Goal: Use online tool/utility: Utilize a website feature to perform a specific function

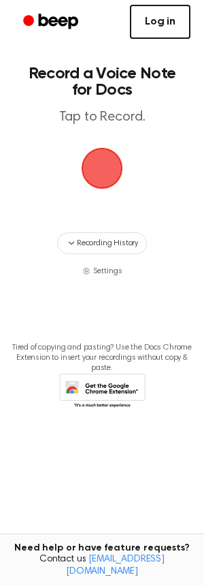
click at [180, 12] on link "Log in" at bounding box center [160, 22] width 61 height 34
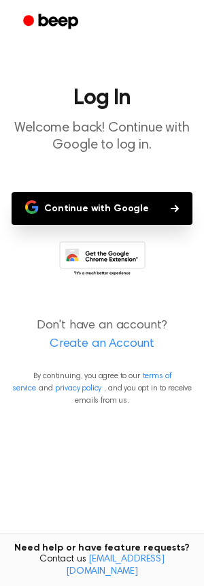
click at [113, 210] on button "Continue with Google" at bounding box center [102, 208] width 181 height 33
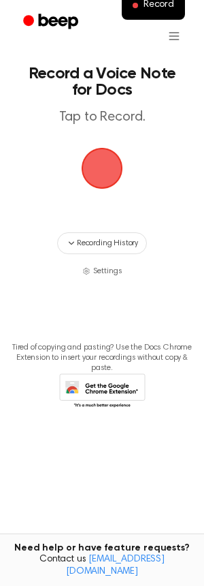
click at [109, 170] on span "button" at bounding box center [102, 168] width 76 height 76
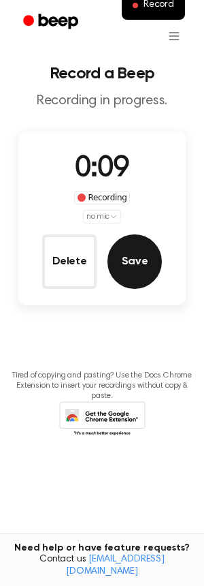
click at [132, 277] on button "Save" at bounding box center [135, 261] width 55 height 55
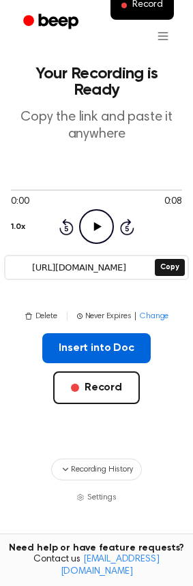
click at [76, 339] on button "Insert into Doc" at bounding box center [96, 348] width 108 height 30
click at [91, 333] on button "Insert into Doc" at bounding box center [96, 348] width 108 height 30
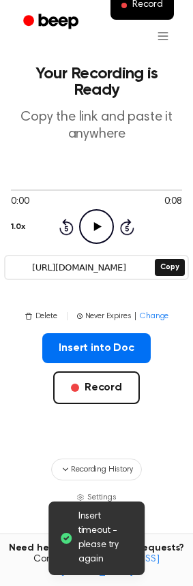
click at [113, 345] on div "Insert into Doc Record" at bounding box center [96, 390] width 171 height 114
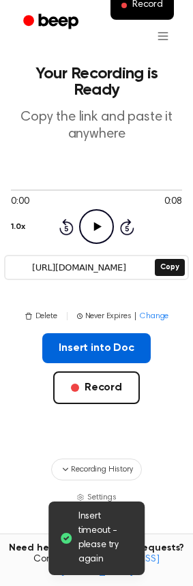
click at [112, 339] on button "Insert into Doc" at bounding box center [96, 348] width 108 height 30
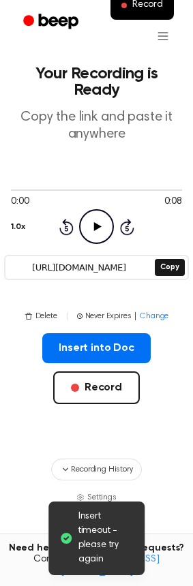
click at [173, 392] on div "Insert into Doc Record" at bounding box center [96, 390] width 171 height 114
click at [102, 209] on icon "Play Audio" at bounding box center [96, 226] width 35 height 35
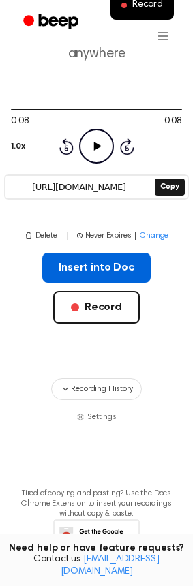
scroll to position [114, 0]
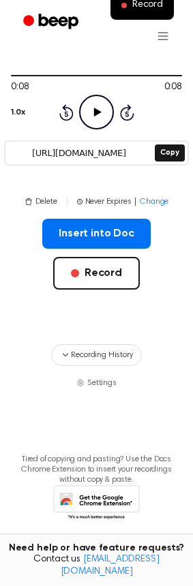
click at [97, 485] on icon at bounding box center [96, 503] width 87 height 37
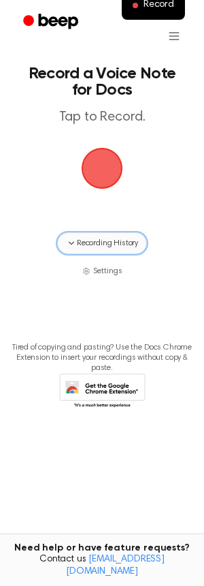
click at [84, 241] on span "Recording History" at bounding box center [107, 243] width 61 height 12
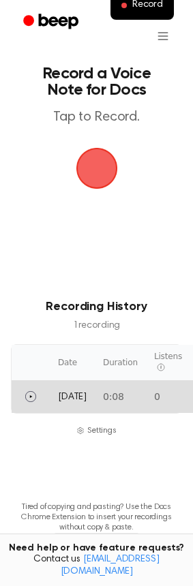
click at [74, 404] on td "Today" at bounding box center [72, 396] width 45 height 33
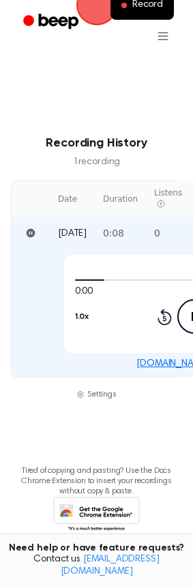
scroll to position [193, 0]
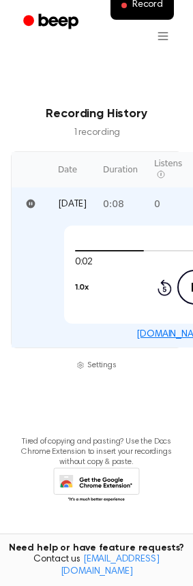
drag, startPoint x: 145, startPoint y: 292, endPoint x: 87, endPoint y: 290, distance: 58.6
click at [87, 290] on div "1.0x Rewind 5 seconds Pause Audio Skip 5 seconds" at bounding box center [195, 287] width 240 height 35
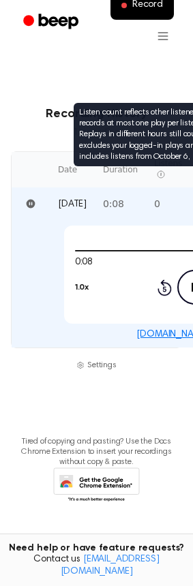
click at [157, 170] on icon "Listen count reflects other listeners and records at most one play per listener…" at bounding box center [161, 174] width 8 height 8
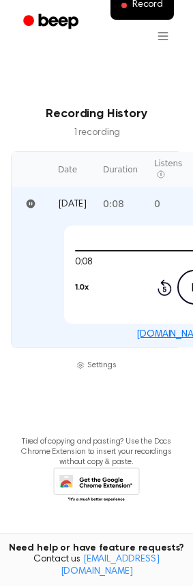
click at [177, 290] on icon "Play Audio" at bounding box center [194, 287] width 35 height 35
click at [177, 290] on icon "Pause Audio" at bounding box center [194, 287] width 35 height 35
click at [98, 363] on span "Settings" at bounding box center [101, 365] width 29 height 12
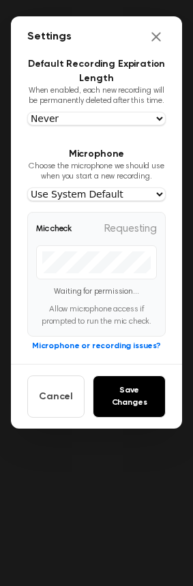
scroll to position [0, 0]
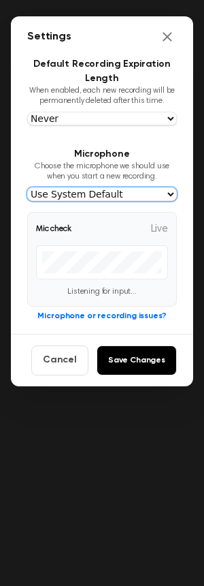
click at [112, 194] on select "Use System Default Default - Stereo Mix (Realtek(R) Audio) Stereo Mix (Realtek(…" at bounding box center [102, 194] width 150 height 14
select select "communications"
click at [27, 187] on select "Use System Default Default - Stereo Mix (Realtek(R) Audio) Stereo Mix (Realtek(…" at bounding box center [102, 194] width 150 height 14
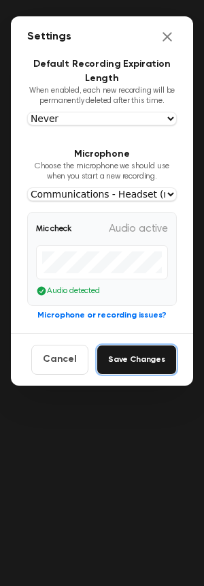
click at [130, 355] on button "Save Changes" at bounding box center [137, 360] width 80 height 30
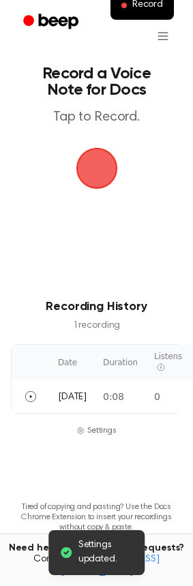
click at [90, 174] on span "button" at bounding box center [96, 168] width 63 height 63
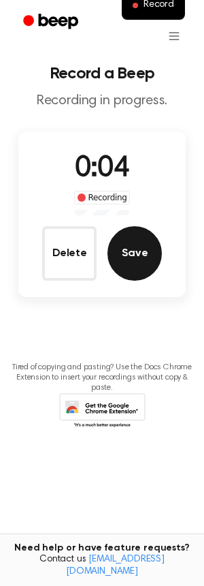
click at [131, 260] on button "Save" at bounding box center [135, 253] width 55 height 55
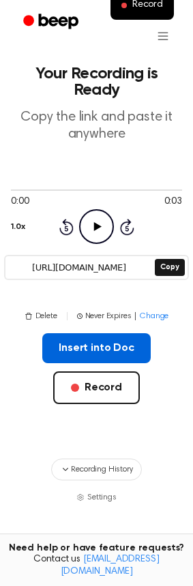
click at [106, 335] on button "Insert into Doc" at bounding box center [96, 348] width 108 height 30
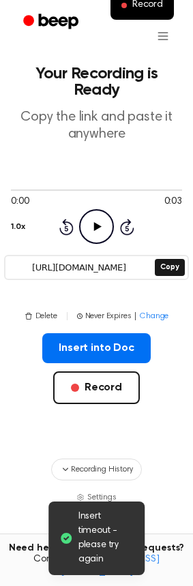
click at [111, 212] on icon "Play Audio" at bounding box center [96, 226] width 35 height 35
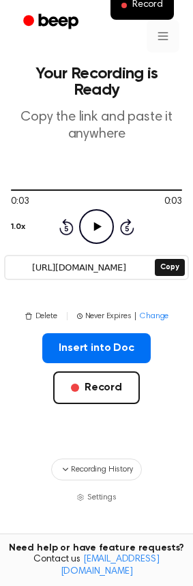
click at [159, 36] on html "Record Your Recording is Ready Copy the link and paste it anywhere 0:03 0:03 1.…" at bounding box center [96, 359] width 193 height 719
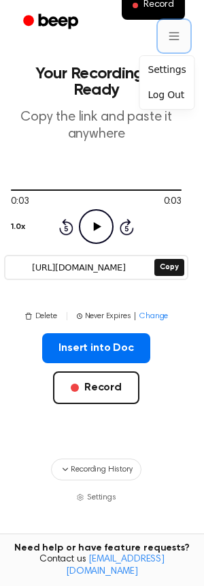
click at [159, 36] on html "Record Your Recording is Ready Copy the link and paste it anywhere 0:03 0:03 1.…" at bounding box center [102, 359] width 204 height 719
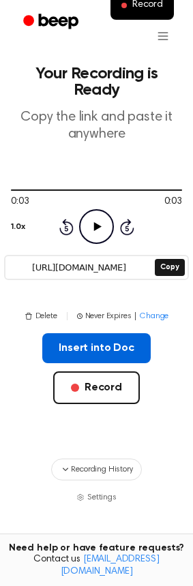
click at [71, 336] on button "Insert into Doc" at bounding box center [96, 348] width 108 height 30
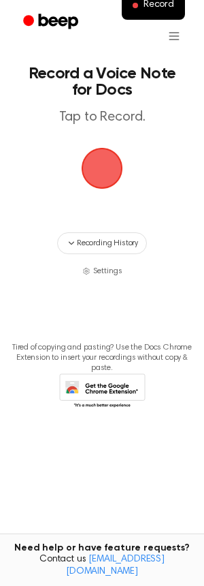
click at [92, 174] on span "button" at bounding box center [103, 169] width 42 height 42
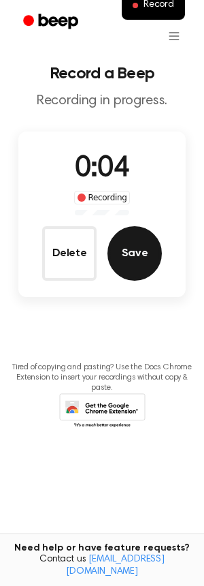
click at [131, 264] on button "Save" at bounding box center [135, 253] width 55 height 55
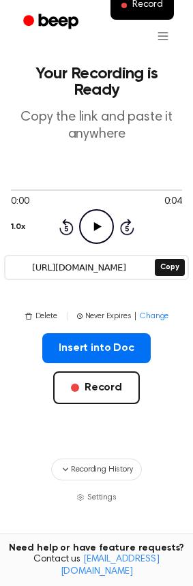
click at [89, 209] on icon "Play Audio" at bounding box center [96, 226] width 35 height 35
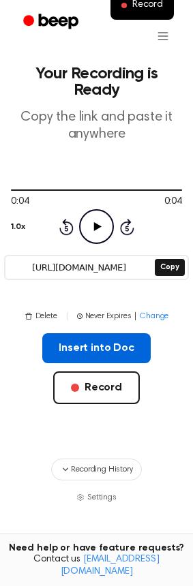
click at [106, 333] on button "Insert into Doc" at bounding box center [96, 348] width 108 height 30
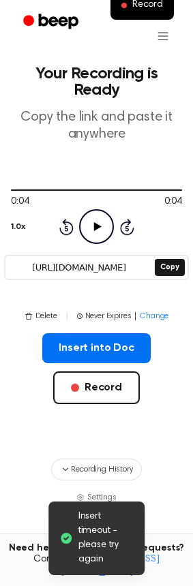
click at [136, 558] on div "Insert timeout - please try again" at bounding box center [96, 538] width 97 height 74
click at [102, 555] on span "Insert timeout - please try again" at bounding box center [106, 538] width 56 height 57
click at [153, 410] on div "Insert into Doc Record" at bounding box center [96, 390] width 171 height 114
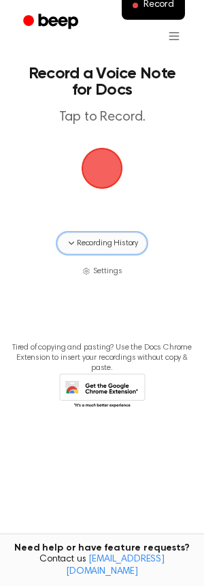
click at [110, 240] on span "Recording History" at bounding box center [107, 243] width 61 height 12
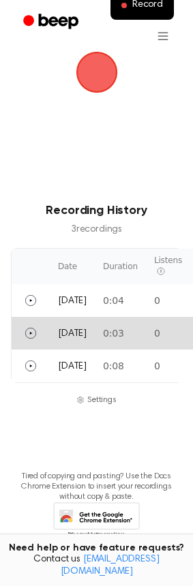
scroll to position [131, 0]
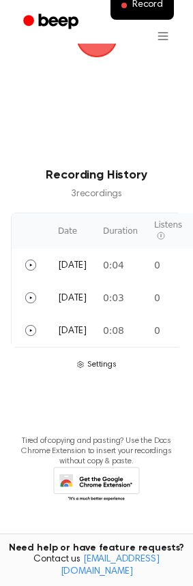
click at [92, 362] on span "Settings" at bounding box center [101, 364] width 29 height 12
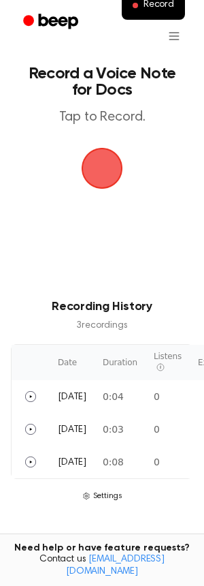
select select "communications"
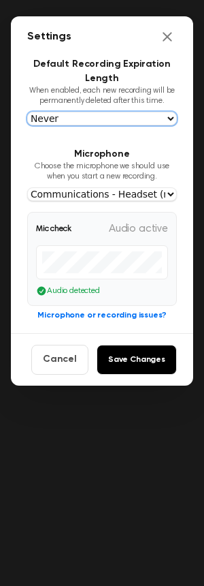
click at [115, 112] on select "Never In 1 Day In 1 Week In 1 Month In 1 Year" at bounding box center [102, 119] width 150 height 14
select select "1_week"
click at [27, 112] on select "Never In 1 Day In 1 Week In 1 Month In 1 Year" at bounding box center [102, 119] width 150 height 14
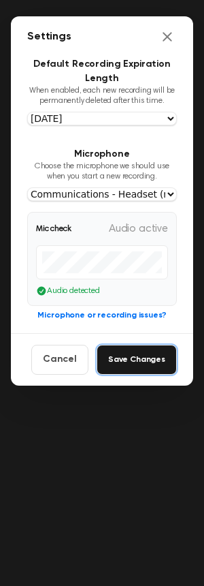
click at [112, 365] on button "Save Changes" at bounding box center [137, 360] width 80 height 30
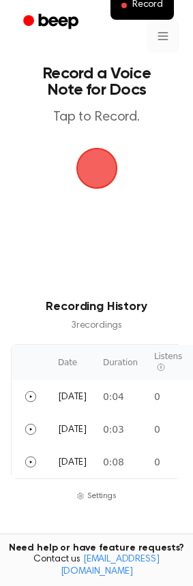
click at [164, 44] on html "Record Record a Voice Note for Docs Tap to Record. Recording History 3 recordin…" at bounding box center [96, 358] width 193 height 717
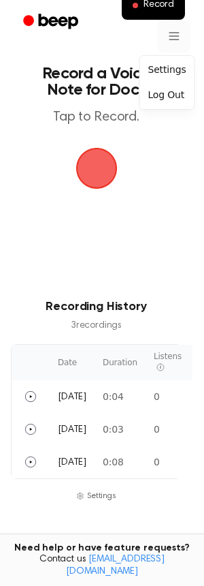
click at [164, 44] on html "Record Record a Voice Note for Docs Tap to Record. Recording History 3 recordin…" at bounding box center [102, 358] width 204 height 717
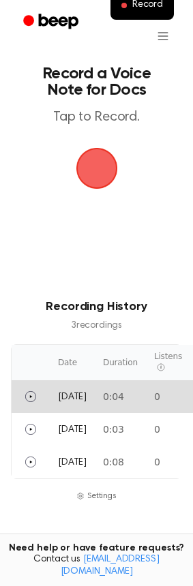
click at [84, 401] on td "Today" at bounding box center [72, 396] width 45 height 33
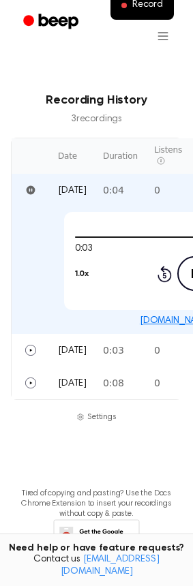
scroll to position [227, 0]
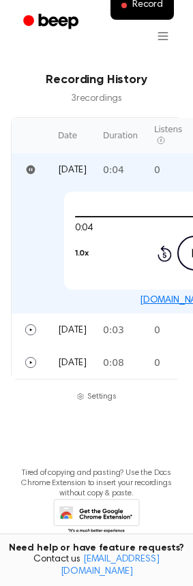
drag, startPoint x: 131, startPoint y: 291, endPoint x: 17, endPoint y: 286, distance: 114.6
click at [17, 286] on td "0:04 0:04 1.0x Rewind 5 seconds Play Audio Skip 5 seconds beep.audio/3yVPnnF" at bounding box center [195, 249] width 366 height 127
drag, startPoint x: 141, startPoint y: 263, endPoint x: 48, endPoint y: 262, distance: 93.3
click at [48, 262] on td "0:04 0:04 1.0x Rewind 5 seconds Play Audio Skip 5 seconds beep.audio/3yVPnnF" at bounding box center [195, 249] width 366 height 127
click at [138, 181] on td "0:04" at bounding box center [120, 169] width 51 height 33
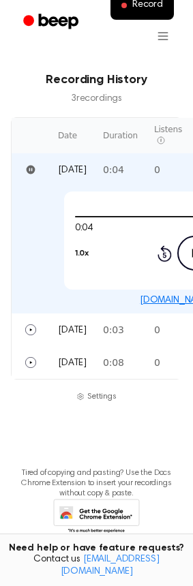
scroll to position [131, 0]
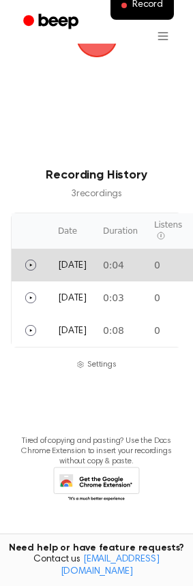
click at [95, 263] on td "0:04" at bounding box center [120, 265] width 51 height 33
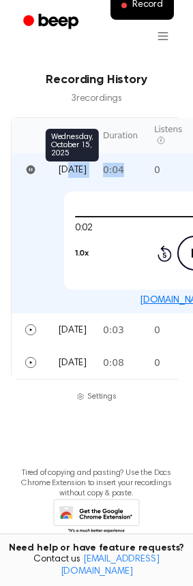
drag, startPoint x: 136, startPoint y: 169, endPoint x: 68, endPoint y: 169, distance: 68.1
click at [68, 169] on tr "Today 0:04 0 Never Expires" at bounding box center [195, 169] width 366 height 33
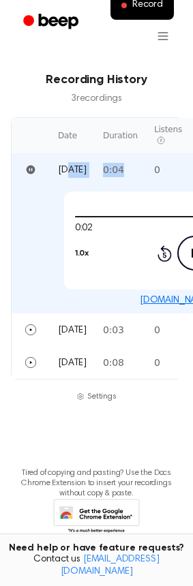
scroll to position [131, 0]
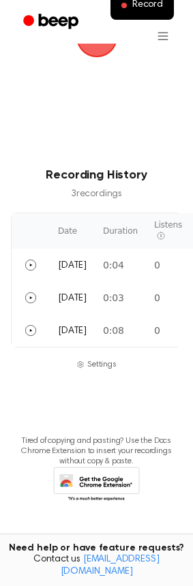
click at [84, 77] on main "Record a Voice Note for Docs Tap to Record. Recording History 3 recording s Dat…" at bounding box center [96, 206] width 193 height 674
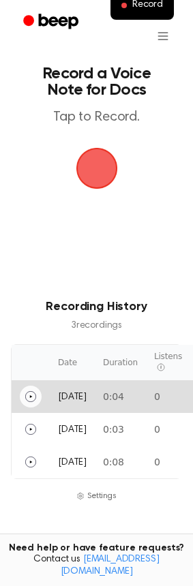
click at [37, 401] on button "Play" at bounding box center [31, 397] width 22 height 22
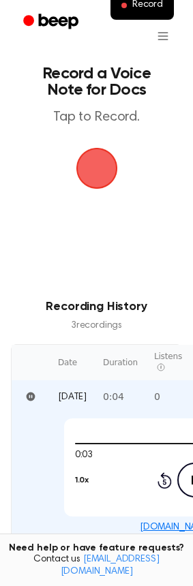
drag, startPoint x: 174, startPoint y: 479, endPoint x: 59, endPoint y: 479, distance: 115.1
click at [64, 479] on div "0:03 0:04 1.0x Rewind 5 seconds Pause Audio Skip 5 seconds" at bounding box center [195, 467] width 262 height 98
click at [97, 169] on span "button" at bounding box center [96, 168] width 44 height 44
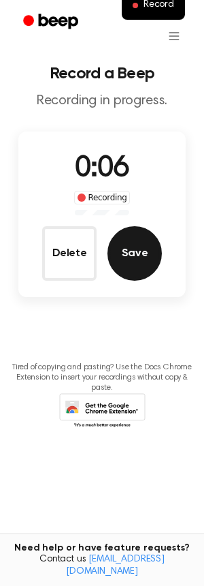
click at [134, 255] on button "Save" at bounding box center [135, 253] width 55 height 55
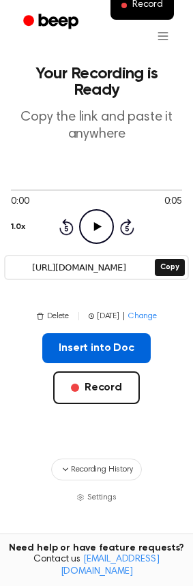
click at [70, 333] on button "Insert into Doc" at bounding box center [96, 348] width 108 height 30
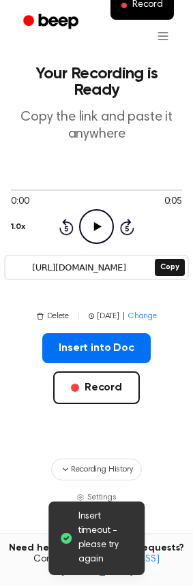
click at [95, 222] on icon at bounding box center [97, 226] width 7 height 9
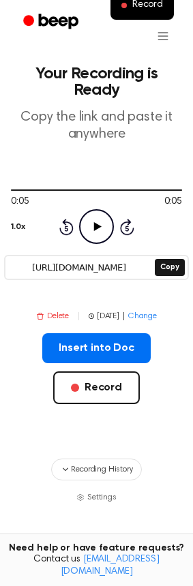
click at [62, 310] on button "Delete" at bounding box center [52, 316] width 33 height 12
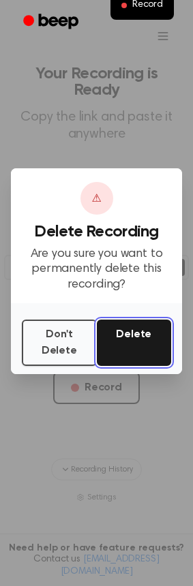
click at [138, 337] on button "Delete" at bounding box center [134, 343] width 75 height 46
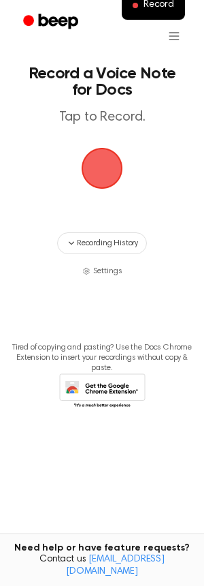
click at [63, 23] on icon "Beep" at bounding box center [52, 22] width 58 height 20
